Goal: Transaction & Acquisition: Book appointment/travel/reservation

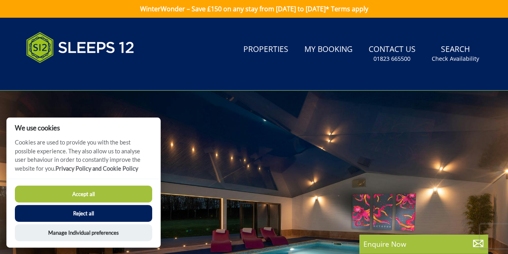
click at [71, 219] on button "Reject all" at bounding box center [83, 213] width 137 height 17
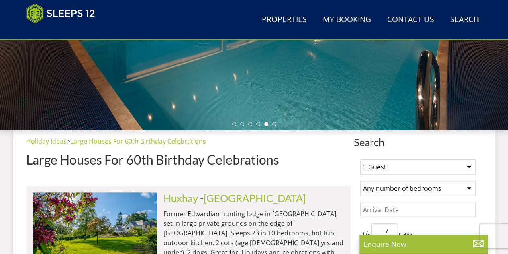
scroll to position [237, 0]
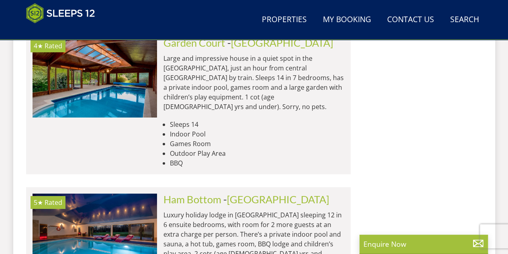
scroll to position [1400, 0]
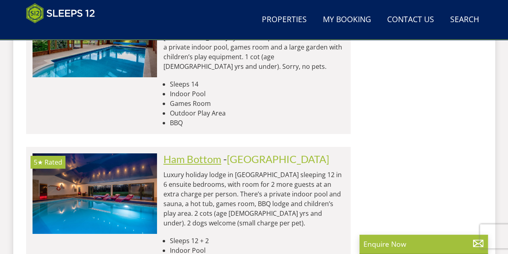
click at [195, 153] on link "Ham Bottom" at bounding box center [193, 159] width 58 height 12
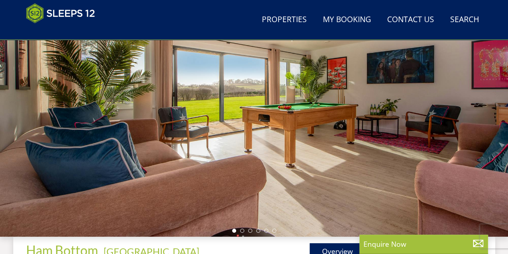
scroll to position [121, 0]
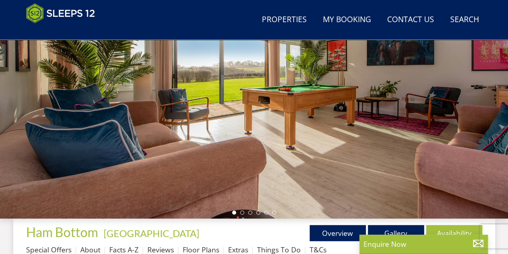
click at [432, 144] on div at bounding box center [254, 77] width 508 height 281
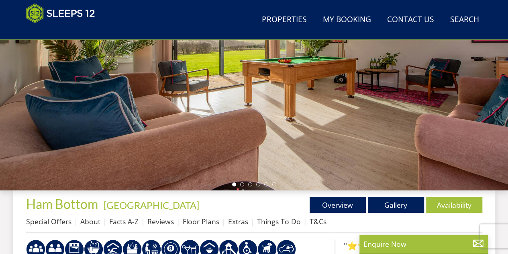
scroll to position [161, 0]
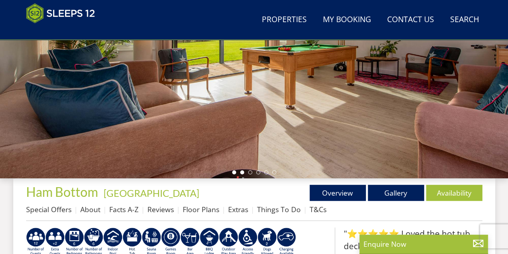
click at [244, 172] on li at bounding box center [242, 172] width 4 height 4
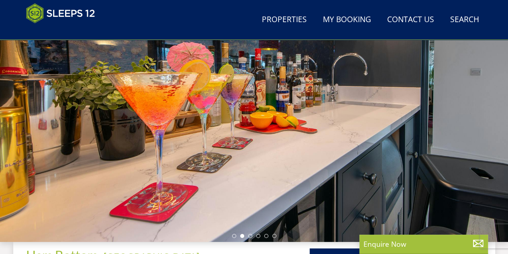
scroll to position [80, 0]
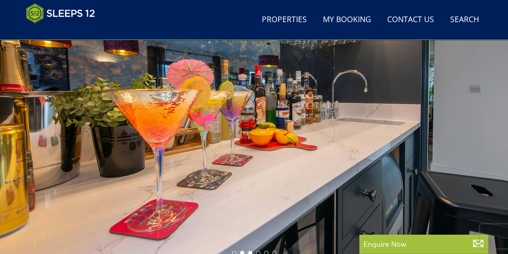
click at [250, 250] on li at bounding box center [250, 252] width 4 height 4
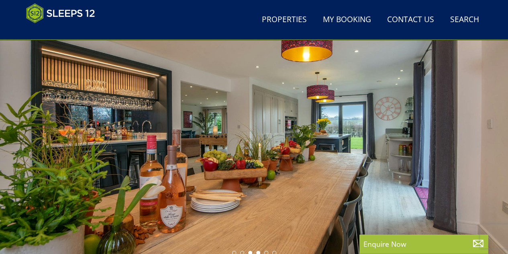
click at [257, 251] on li at bounding box center [258, 252] width 4 height 4
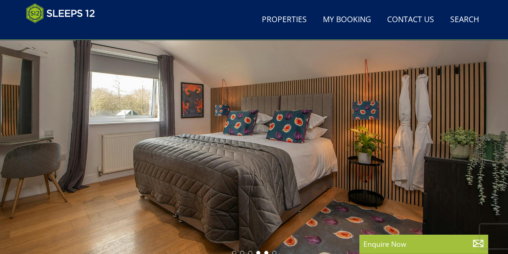
click at [267, 252] on li at bounding box center [266, 252] width 4 height 4
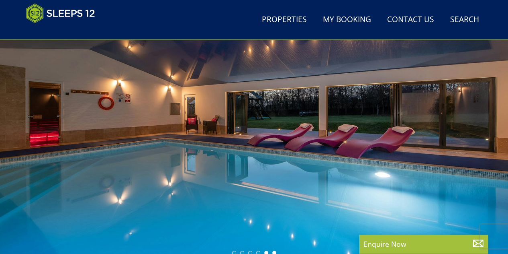
click at [275, 253] on li at bounding box center [275, 252] width 4 height 4
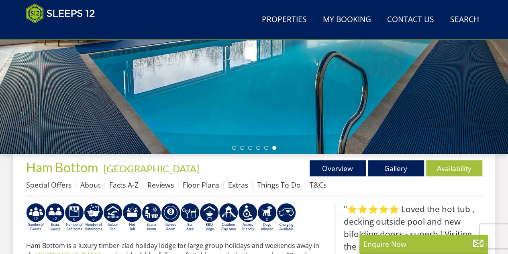
scroll to position [201, 0]
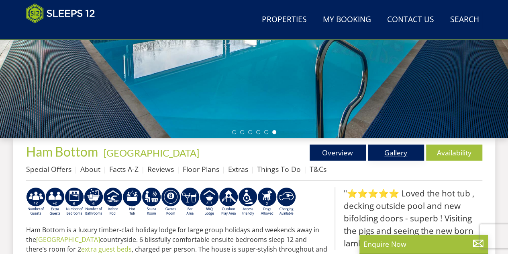
click at [391, 153] on link "Gallery" at bounding box center [396, 152] width 56 height 16
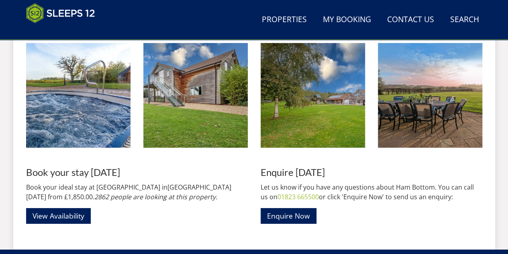
scroll to position [1326, 0]
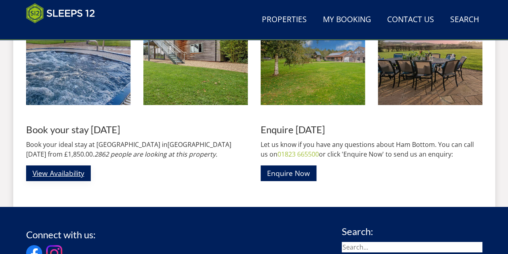
click at [71, 175] on link "View Availability" at bounding box center [58, 173] width 65 height 16
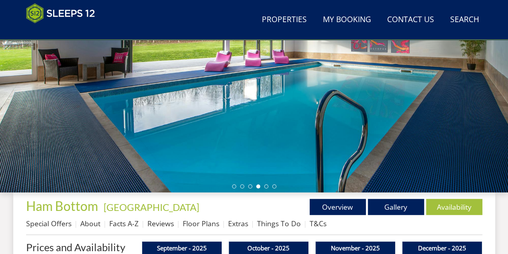
scroll to position [121, 0]
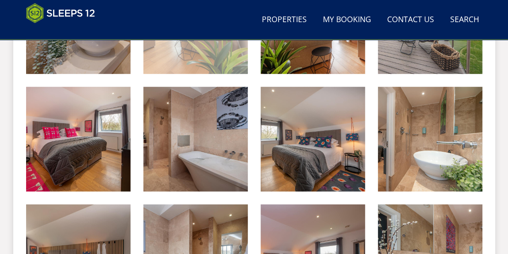
scroll to position [1005, 0]
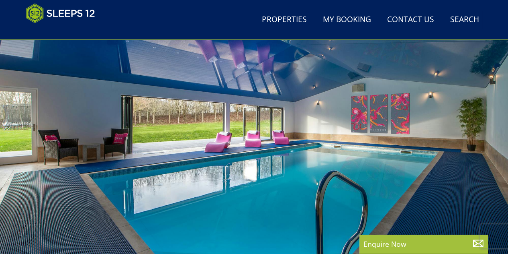
scroll to position [40, 0]
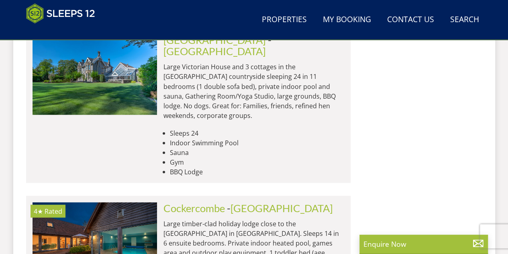
scroll to position [2245, 0]
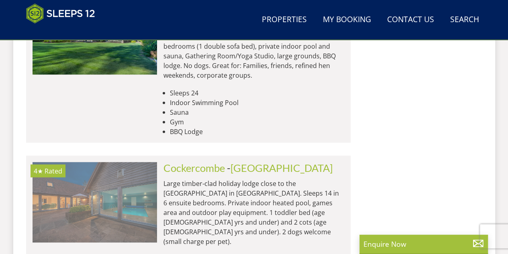
click at [102, 162] on img at bounding box center [95, 202] width 125 height 80
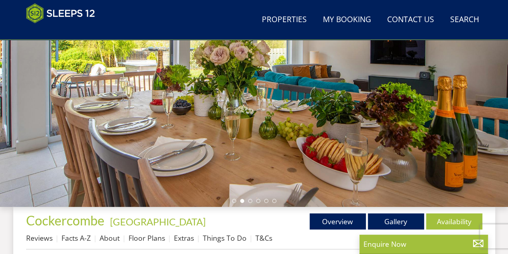
scroll to position [172, 0]
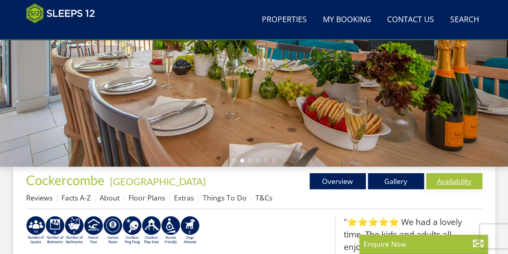
click at [450, 180] on link "Availability" at bounding box center [454, 181] width 56 height 16
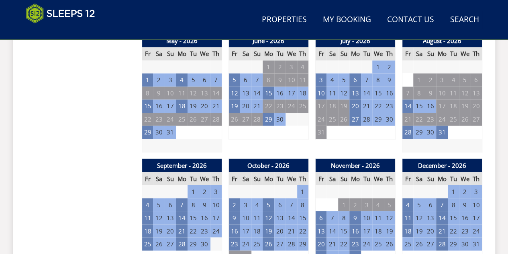
scroll to position [603, 0]
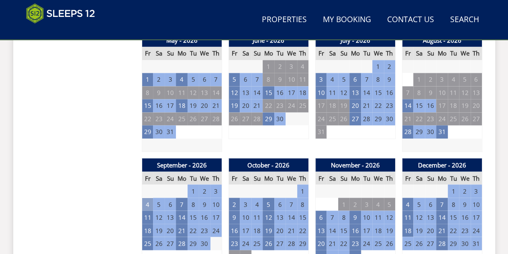
click at [148, 201] on td "4" at bounding box center [147, 203] width 11 height 13
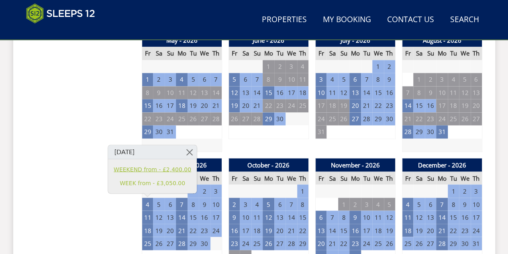
click at [147, 171] on link "WEEKEND from - £2,400.00" at bounding box center [153, 169] width 78 height 8
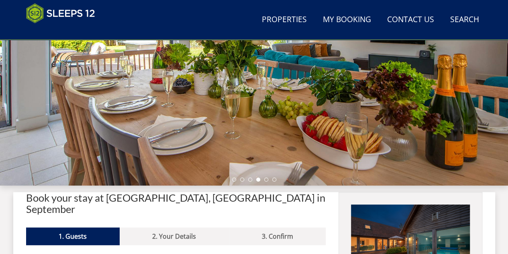
scroll to position [241, 0]
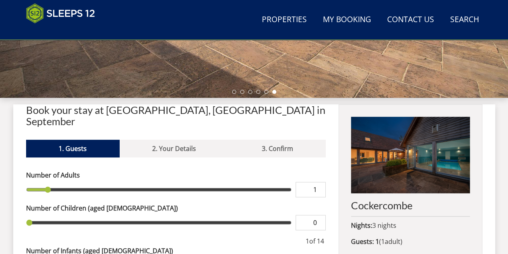
click at [320, 182] on input "1" at bounding box center [311, 189] width 30 height 15
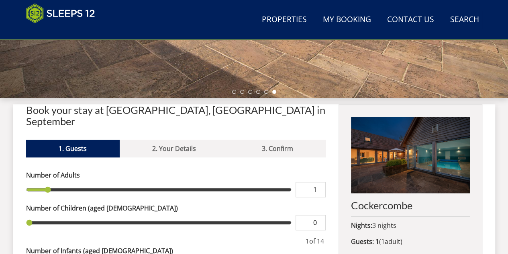
click at [306, 182] on input "1" at bounding box center [311, 189] width 30 height 15
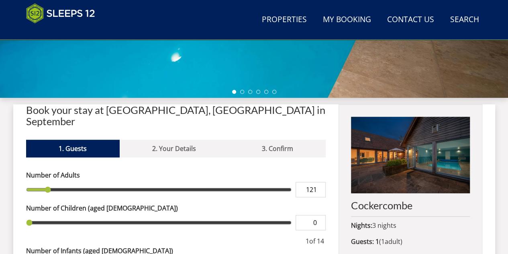
click at [317, 182] on input "121" at bounding box center [311, 189] width 30 height 15
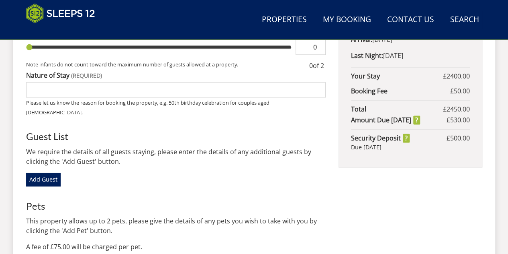
scroll to position [482, 0]
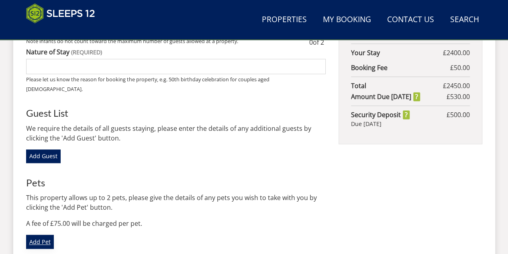
type input "12"
click at [37, 234] on link "Add Pet" at bounding box center [40, 241] width 28 height 14
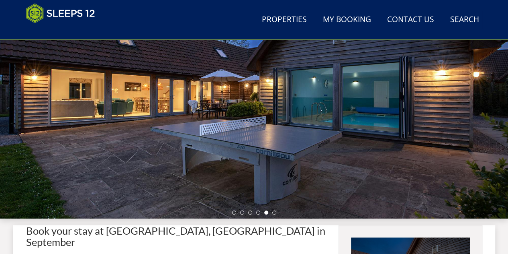
scroll to position [121, 0]
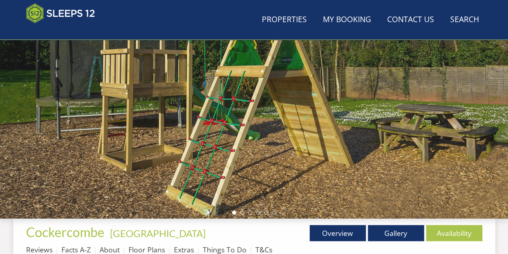
scroll to position [603, 0]
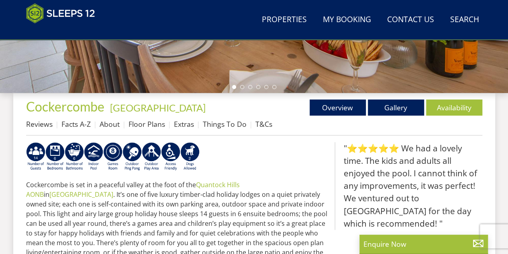
scroll to position [253, 0]
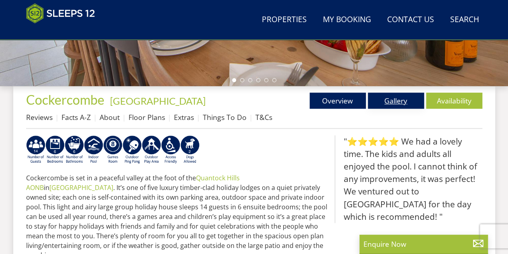
click at [398, 98] on link "Gallery" at bounding box center [396, 100] width 56 height 16
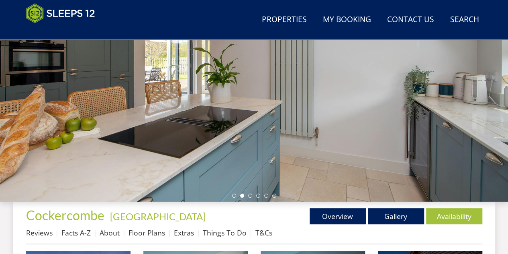
scroll to position [178, 0]
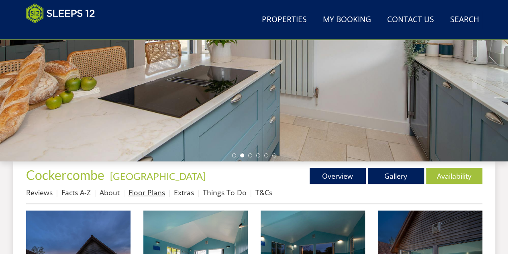
click at [143, 192] on link "Floor Plans" at bounding box center [147, 192] width 37 height 10
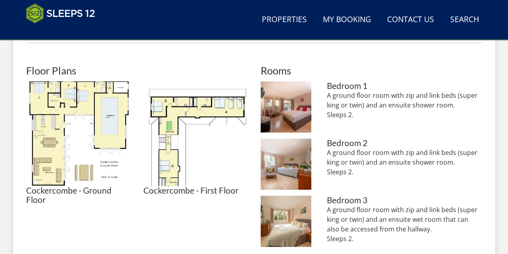
scroll to position [362, 0]
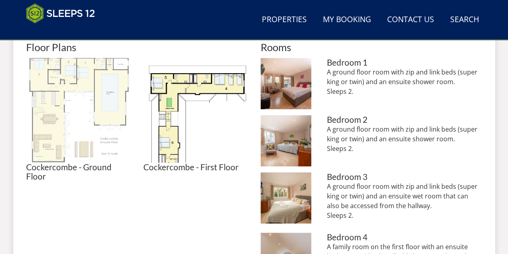
click at [102, 111] on img at bounding box center [78, 110] width 105 height 105
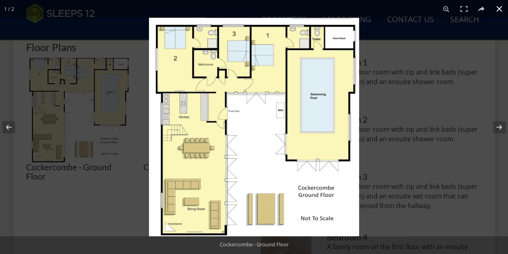
click at [440, 163] on div at bounding box center [403, 145] width 508 height 254
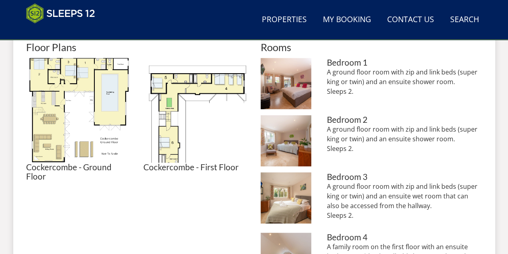
scroll to position [178, 0]
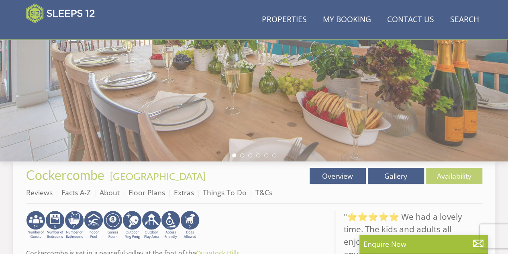
scroll to position [253, 0]
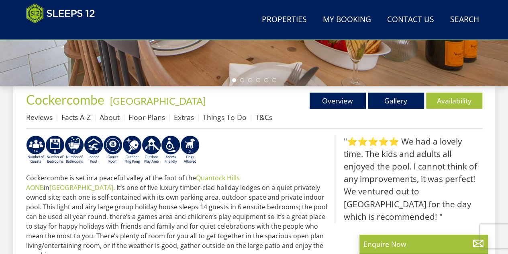
click at [276, 105] on ul "Overview Gallery Availability" at bounding box center [368, 100] width 228 height 16
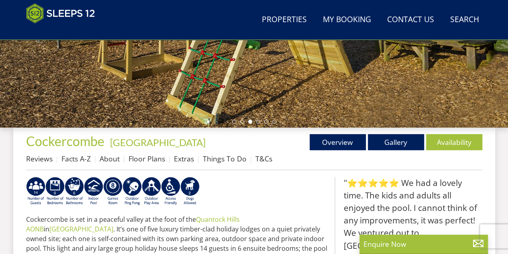
scroll to position [211, 0]
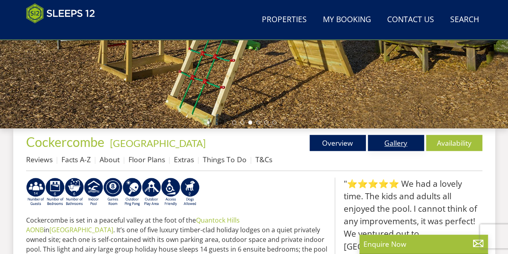
click at [389, 139] on link "Gallery" at bounding box center [396, 143] width 56 height 16
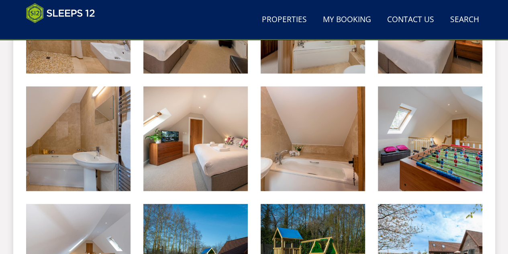
scroll to position [965, 0]
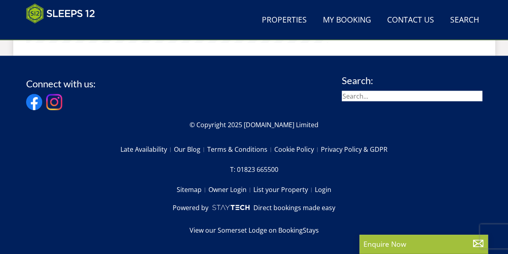
scroll to position [211, 0]
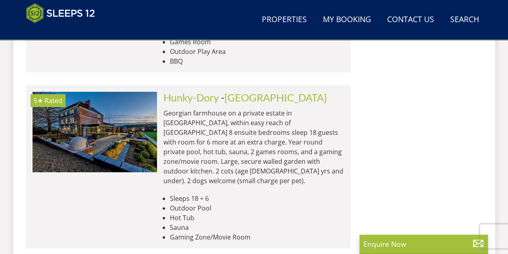
scroll to position [2807, 0]
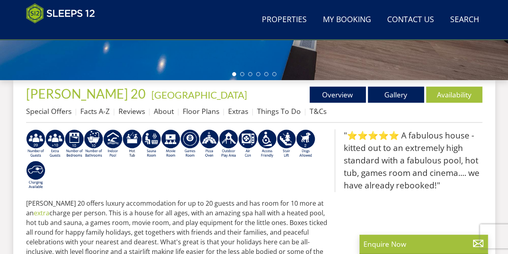
scroll to position [241, 0]
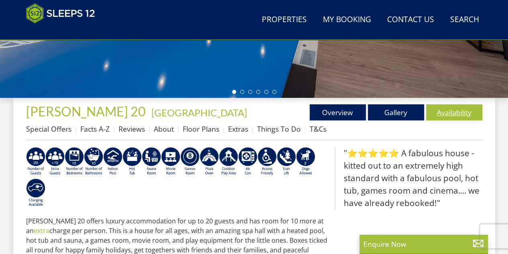
click at [440, 114] on link "Availability" at bounding box center [454, 112] width 56 height 16
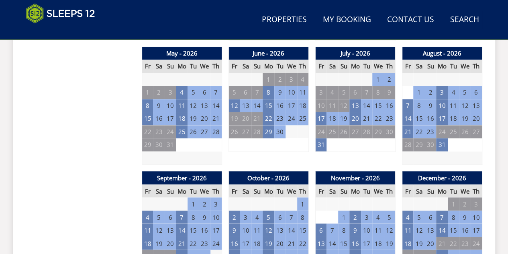
scroll to position [603, 0]
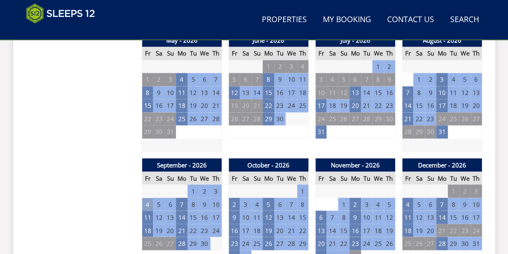
click at [148, 204] on td "4" at bounding box center [147, 203] width 11 height 13
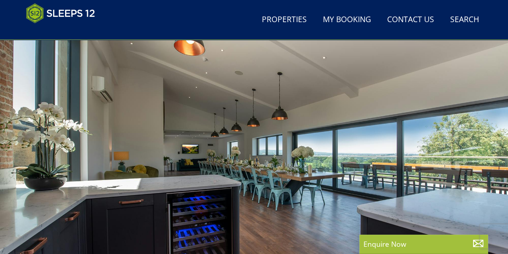
scroll to position [40, 0]
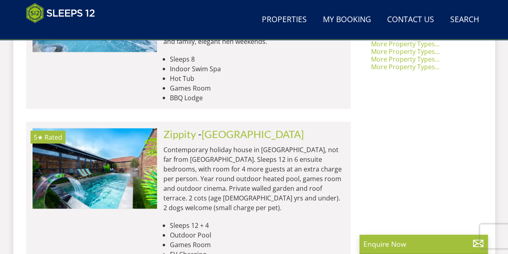
scroll to position [811, 0]
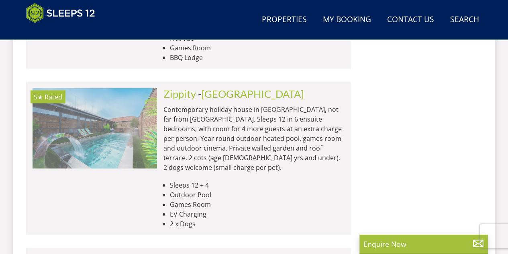
click at [92, 88] on img at bounding box center [95, 128] width 125 height 80
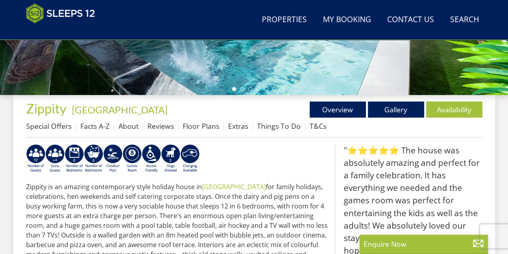
scroll to position [241, 0]
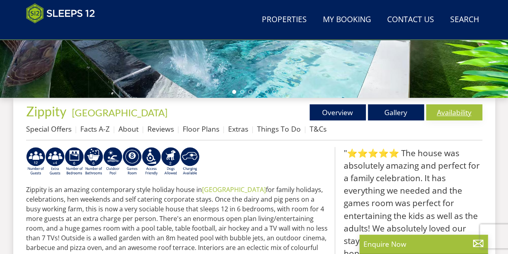
click at [457, 111] on link "Availability" at bounding box center [454, 112] width 56 height 16
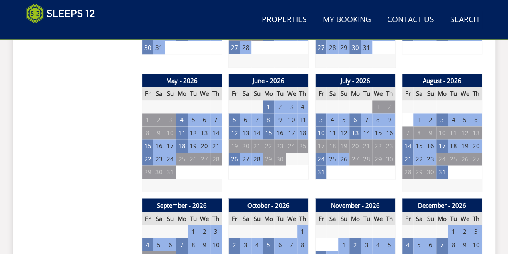
scroll to position [643, 0]
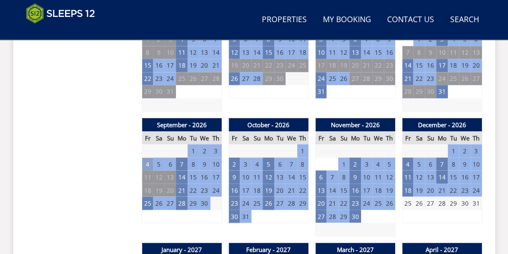
click at [148, 163] on td "4" at bounding box center [147, 163] width 11 height 13
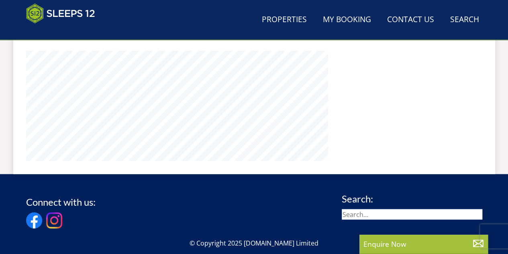
scroll to position [241, 0]
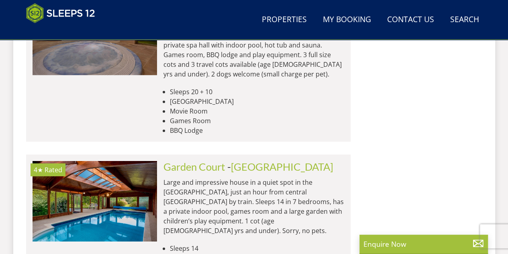
scroll to position [1253, 0]
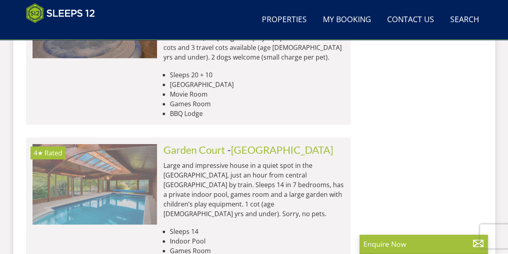
click at [77, 144] on img at bounding box center [95, 184] width 125 height 80
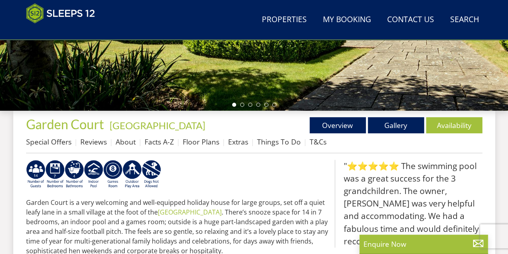
scroll to position [241, 0]
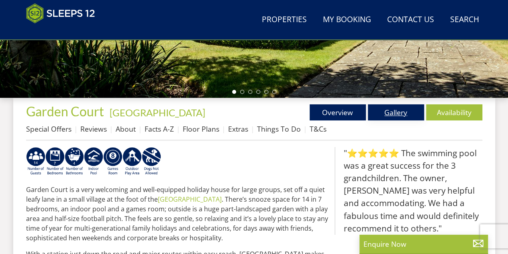
click at [378, 110] on link "Gallery" at bounding box center [396, 112] width 56 height 16
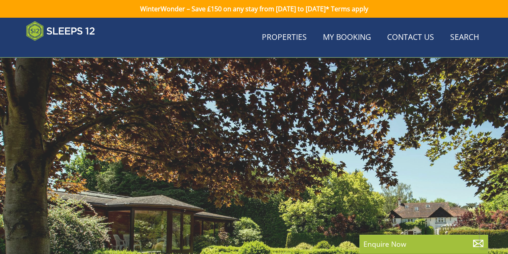
scroll to position [241, 0]
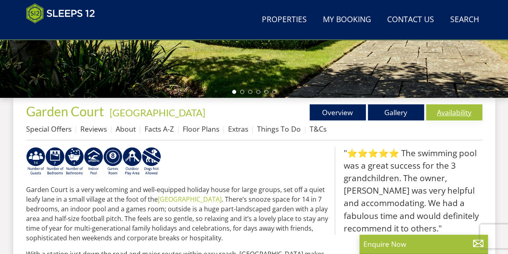
click at [449, 114] on link "Availability" at bounding box center [454, 112] width 56 height 16
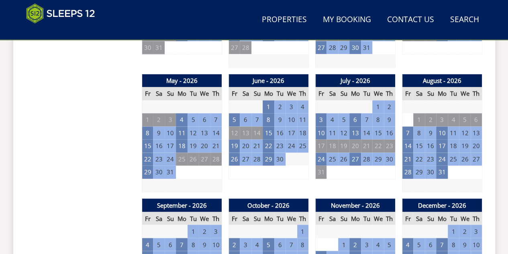
scroll to position [603, 0]
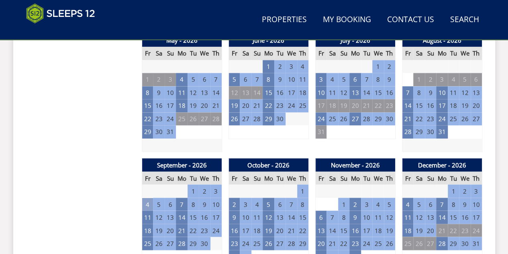
click at [149, 205] on td "4" at bounding box center [147, 203] width 11 height 13
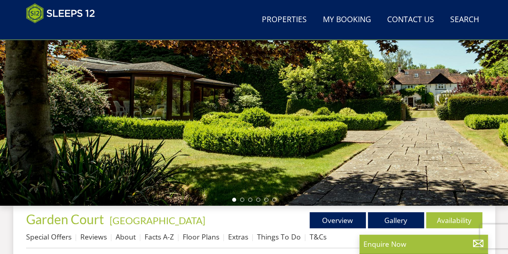
scroll to position [121, 0]
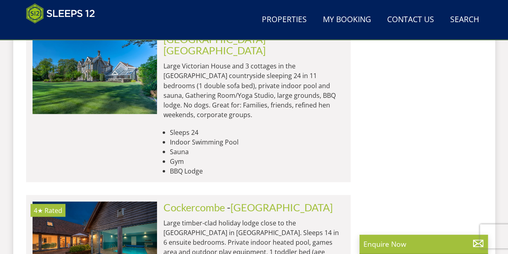
scroll to position [2218, 0]
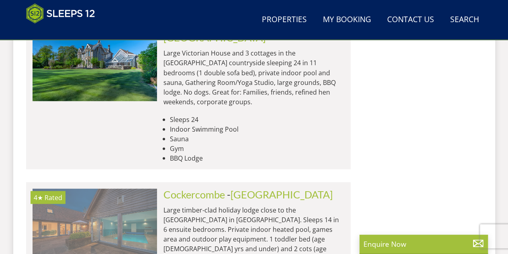
click at [146, 188] on img at bounding box center [95, 228] width 125 height 80
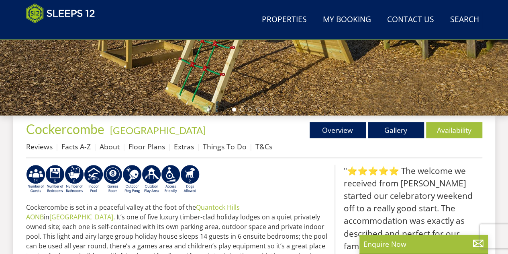
scroll to position [281, 0]
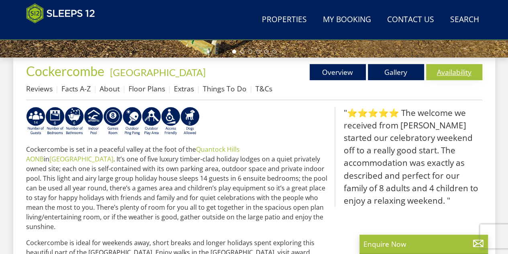
click at [446, 69] on link "Availability" at bounding box center [454, 72] width 56 height 16
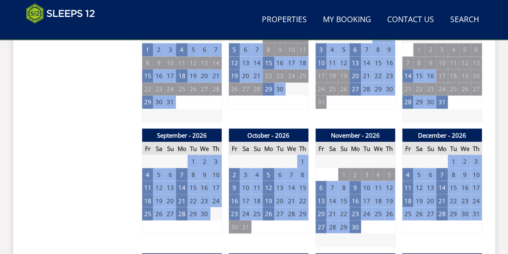
scroll to position [643, 0]
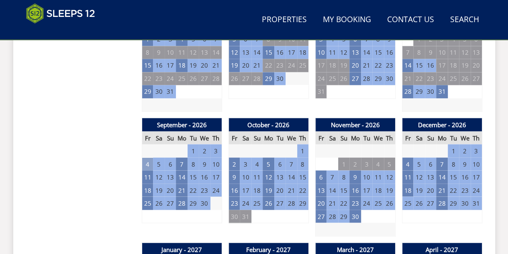
click at [147, 161] on td "4" at bounding box center [147, 163] width 11 height 13
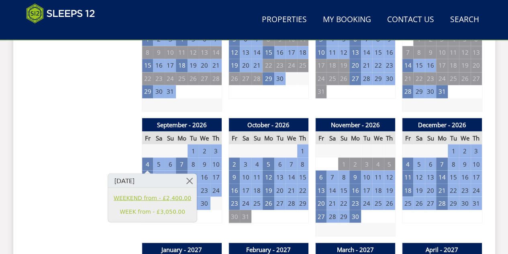
click at [154, 195] on link "WEEKEND from - £2,400.00" at bounding box center [153, 197] width 78 height 8
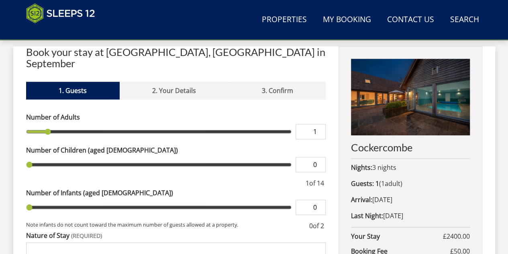
scroll to position [281, 0]
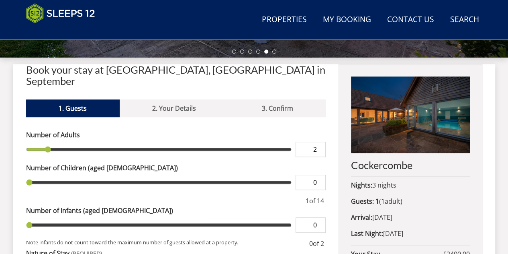
type input "2"
click at [317, 141] on input "2" at bounding box center [311, 148] width 30 height 15
type input "2"
type input "3"
click at [317, 141] on input "3" at bounding box center [311, 148] width 30 height 15
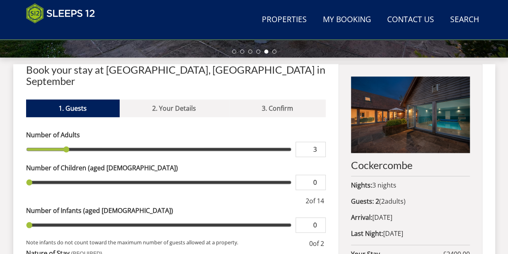
type input "3"
type input "4"
click at [317, 141] on input "4" at bounding box center [311, 148] width 30 height 15
type input "4"
type input "6"
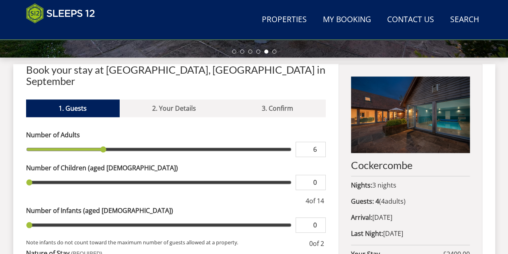
click at [317, 141] on input "6" at bounding box center [311, 148] width 30 height 15
type input "6"
type input "7"
click at [317, 141] on input "7" at bounding box center [311, 148] width 30 height 15
type input "7"
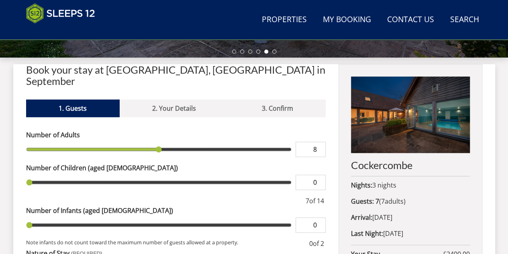
type input "8"
click at [317, 141] on input "8" at bounding box center [311, 148] width 30 height 15
type input "8"
type input "9"
click at [317, 141] on input "9" at bounding box center [311, 148] width 30 height 15
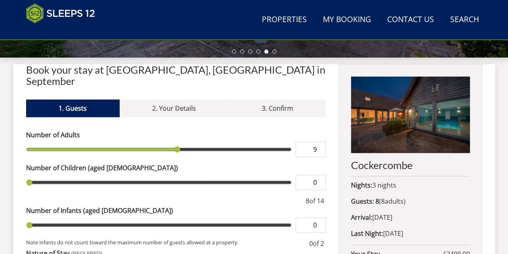
type input "9"
type input "10"
click at [317, 141] on input "10" at bounding box center [311, 148] width 30 height 15
type input "10"
type input "11"
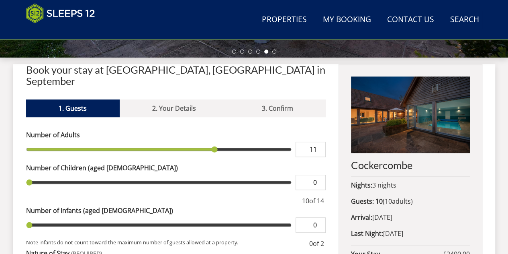
click at [317, 141] on input "11" at bounding box center [311, 148] width 30 height 15
type input "11"
type input "12"
click at [317, 141] on input "12" at bounding box center [311, 148] width 30 height 15
type input "12"
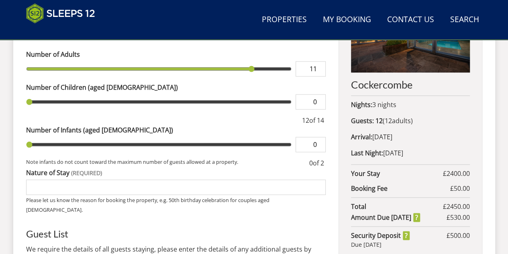
scroll to position [442, 0]
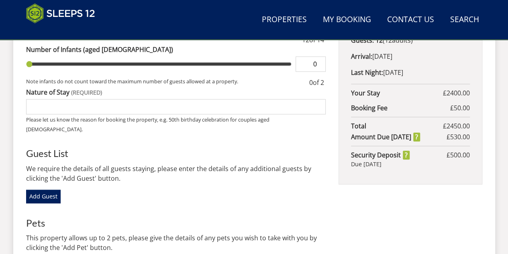
type input "11"
click at [156, 99] on input "Nature of Stay" at bounding box center [176, 106] width 300 height 15
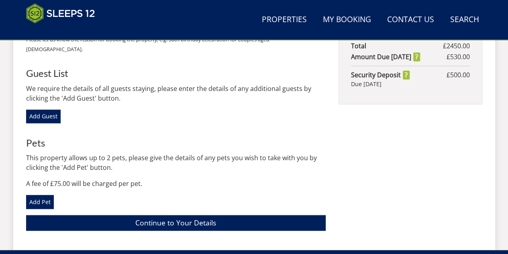
scroll to position [523, 0]
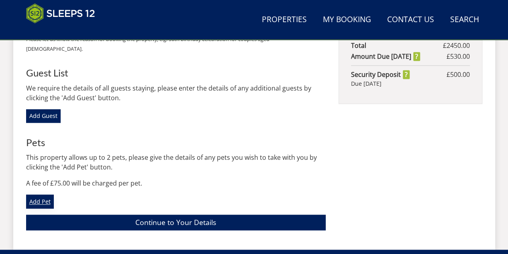
type input "60th birthday"
click at [43, 194] on link "Add Pet" at bounding box center [40, 201] width 28 height 14
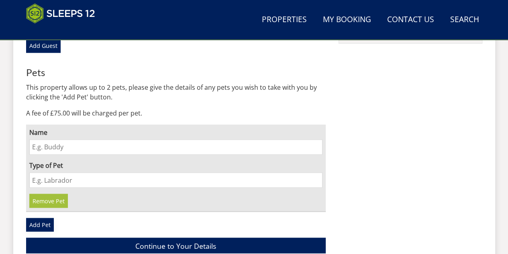
scroll to position [603, 0]
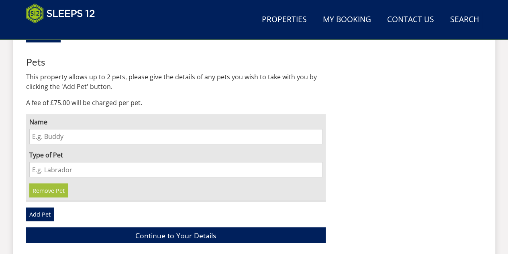
click at [107, 129] on input "Name" at bounding box center [176, 136] width 294 height 15
type input "[PERSON_NAME]"
click at [80, 162] on input "Type of Pet" at bounding box center [176, 169] width 294 height 15
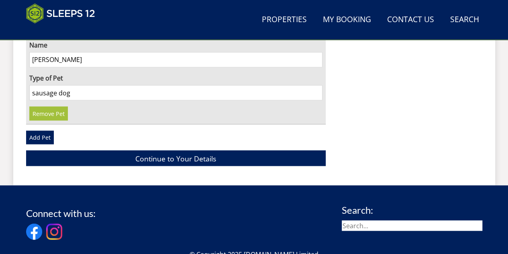
scroll to position [683, 0]
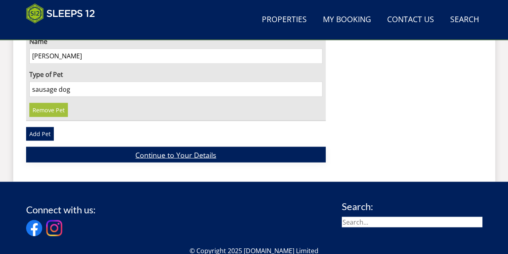
type input "sausage dog"
click at [186, 146] on link "Continue to Your Details" at bounding box center [176, 154] width 300 height 16
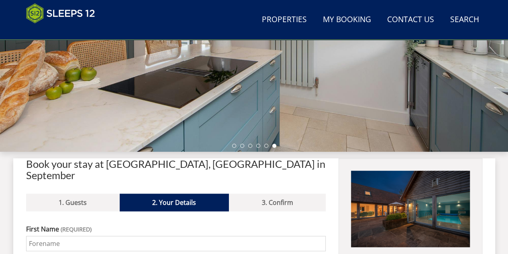
scroll to position [184, 0]
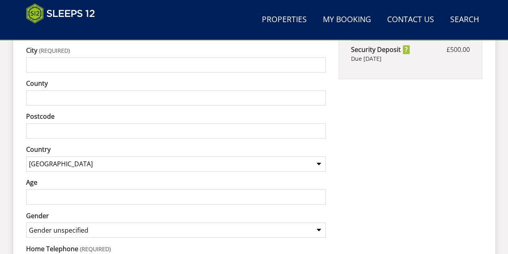
scroll to position [506, 0]
